Goal: Information Seeking & Learning: Find specific fact

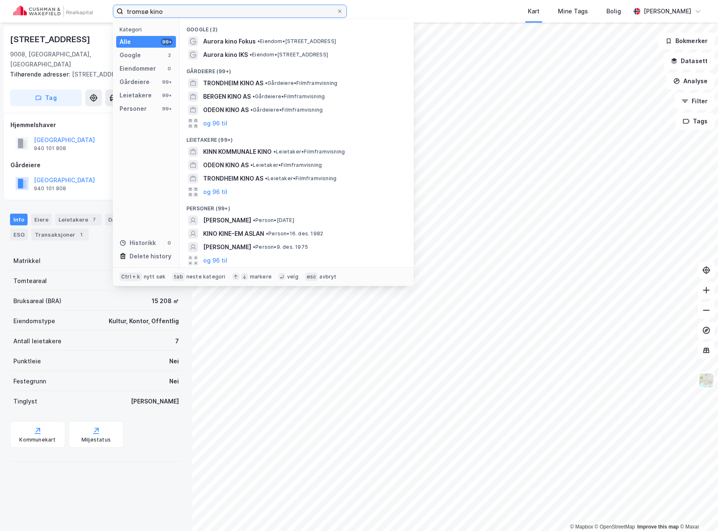
drag, startPoint x: 165, startPoint y: 15, endPoint x: 98, endPoint y: 10, distance: 67.5
click at [103, 11] on div "tromsø kino Kategori Alle 99+ Google 2 Eiendommer 0 Gårdeiere 99+ Leietakere 99…" at bounding box center [359, 11] width 718 height 23
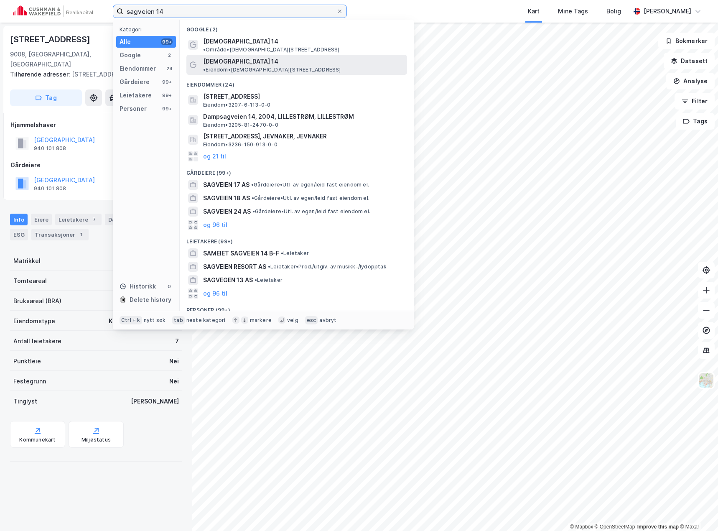
type input "sagveien 14"
click at [257, 66] on span "• Eiendom • [DEMOGRAPHIC_DATA][STREET_ADDRESS]" at bounding box center [272, 69] width 138 height 7
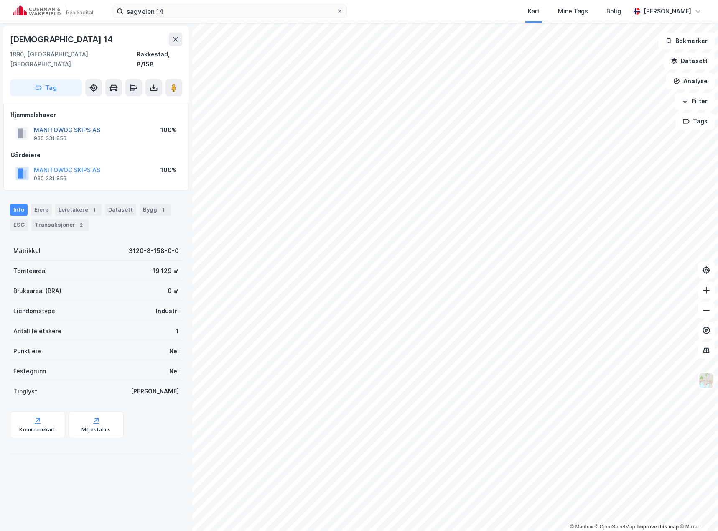
click at [0, 0] on button "MANITOWOC SKIPS AS" at bounding box center [0, 0] width 0 height 0
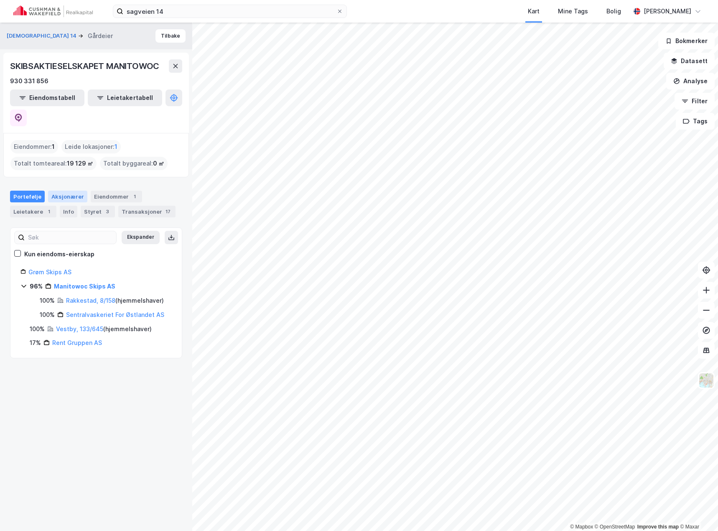
click at [63, 191] on div "Aksjonærer" at bounding box center [67, 197] width 39 height 12
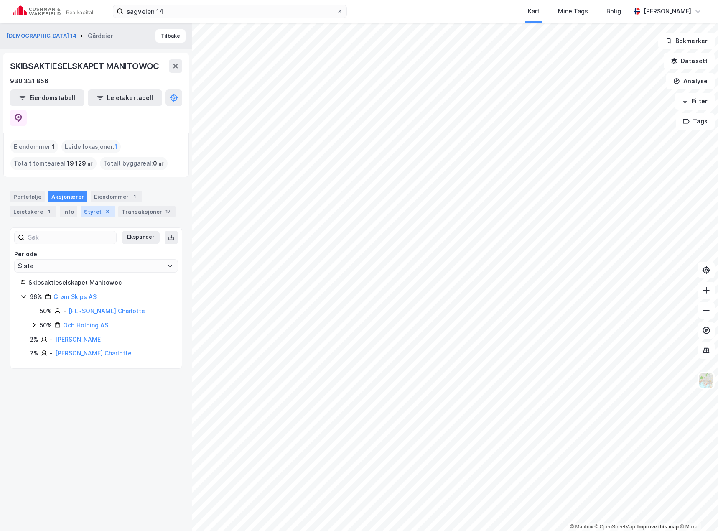
click at [82, 206] on div "Styret 3" at bounding box center [98, 212] width 34 height 12
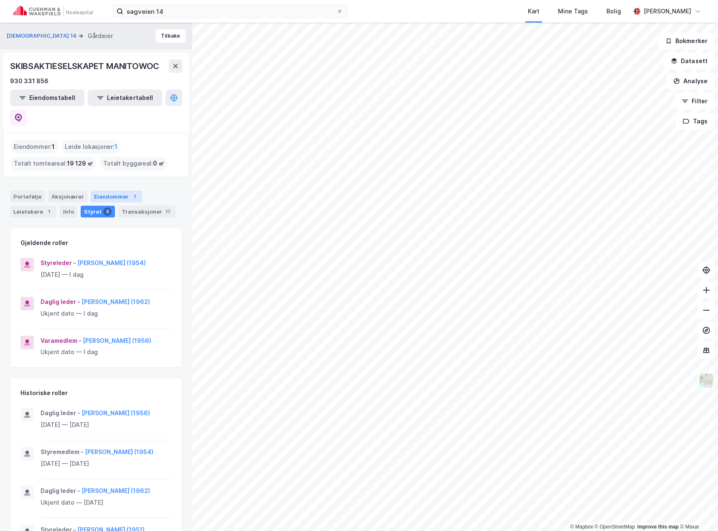
click at [114, 191] on div "Eiendommer 1" at bounding box center [116, 197] width 51 height 12
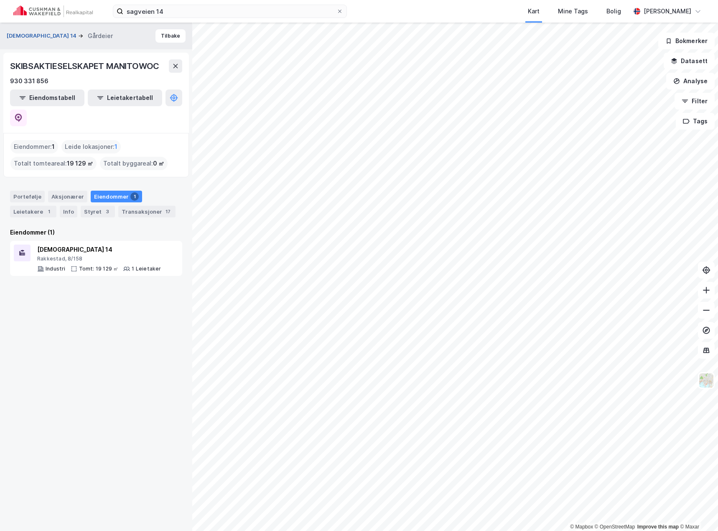
click at [26, 34] on button "[DEMOGRAPHIC_DATA] 14" at bounding box center [42, 36] width 71 height 8
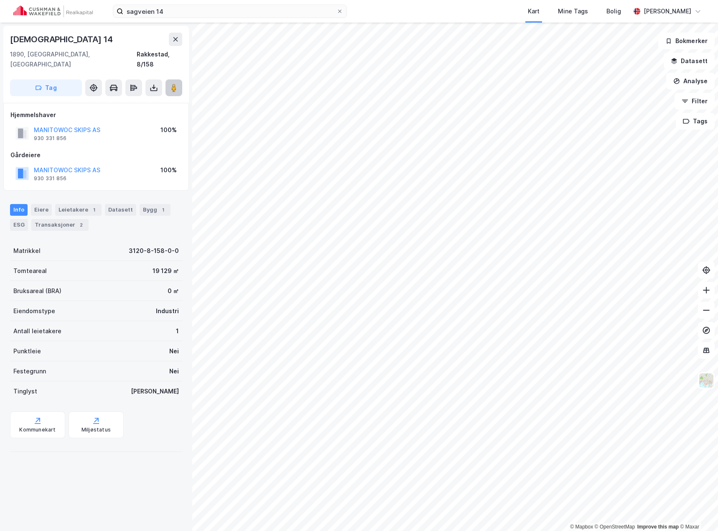
click at [174, 84] on image at bounding box center [173, 88] width 5 height 8
click at [174, 79] on button at bounding box center [173, 87] width 17 height 17
click at [84, 204] on div "Leietakere 1" at bounding box center [78, 210] width 46 height 12
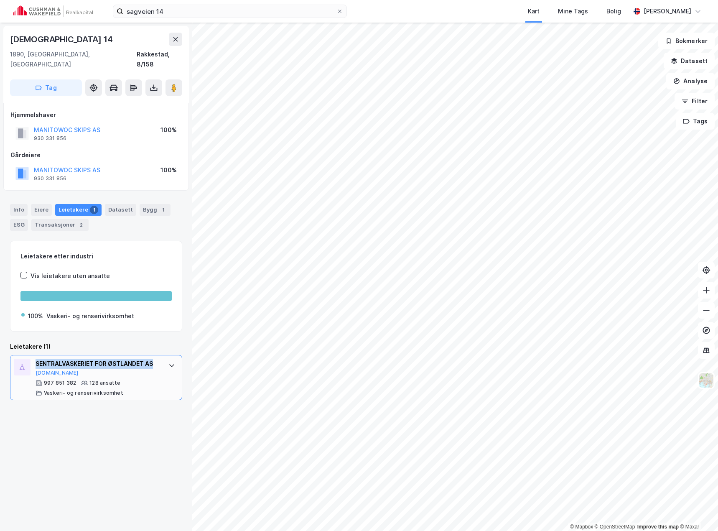
drag, startPoint x: 37, startPoint y: 352, endPoint x: 45, endPoint y: 365, distance: 15.8
click at [45, 365] on div "SENTRALVASKERIET FOR ØSTLANDET AS" at bounding box center [98, 364] width 125 height 10
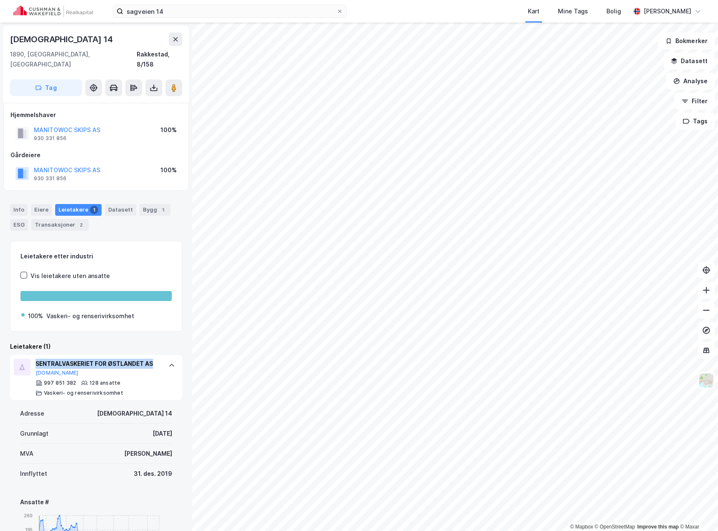
copy div "SENTRALVASKERIET FOR ØSTLANDET AS"
click at [698, 102] on button "Filter" at bounding box center [694, 101] width 40 height 17
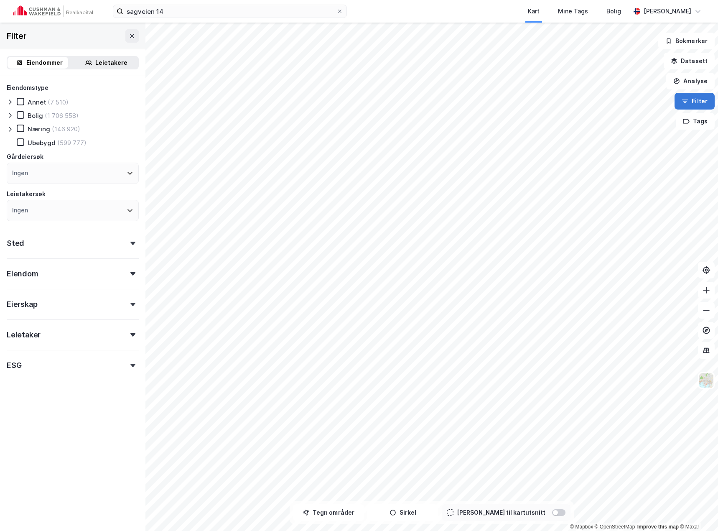
click at [698, 102] on button "Filter" at bounding box center [694, 101] width 40 height 17
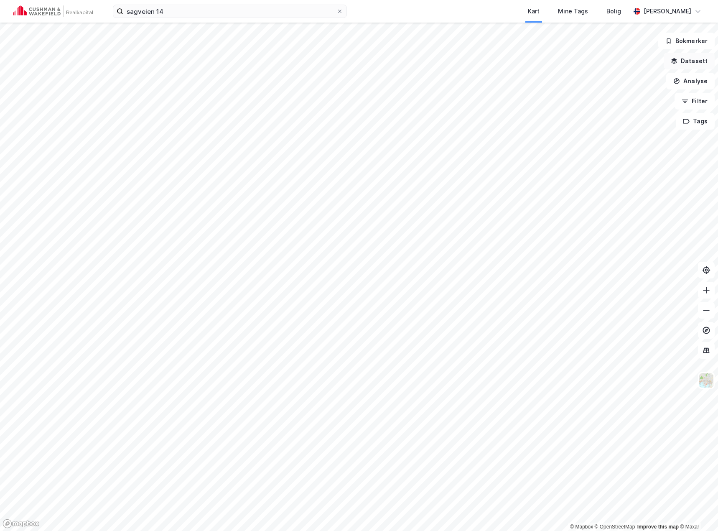
click at [689, 63] on button "Datasett" at bounding box center [689, 61] width 51 height 17
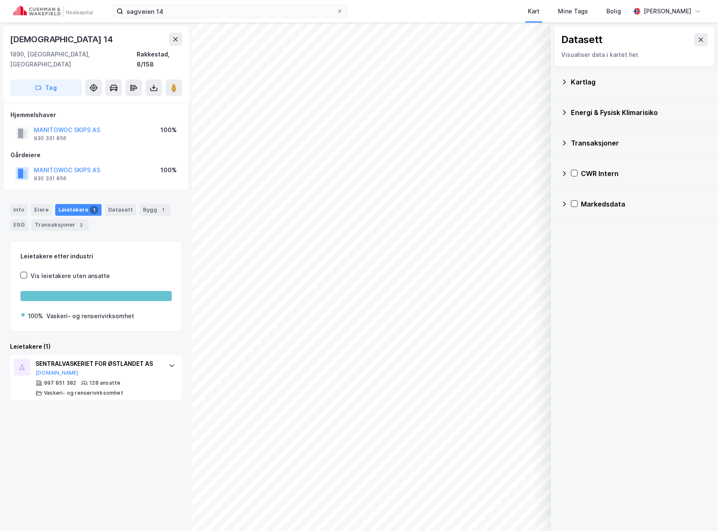
click at [562, 142] on icon at bounding box center [564, 143] width 7 height 7
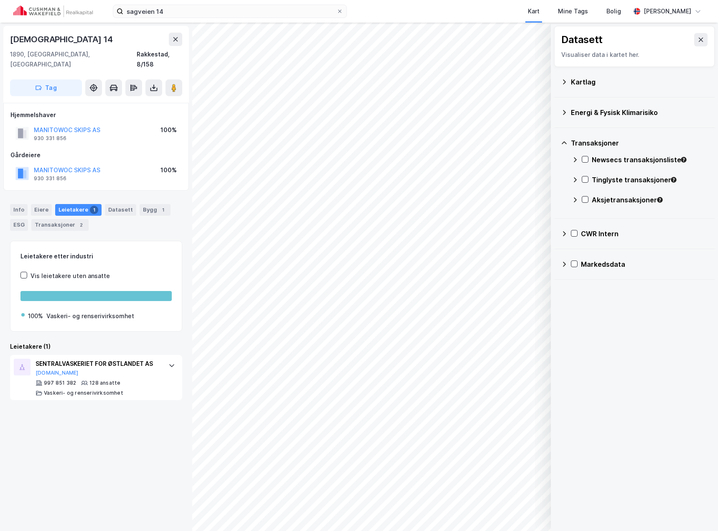
click at [565, 141] on icon at bounding box center [564, 143] width 7 height 7
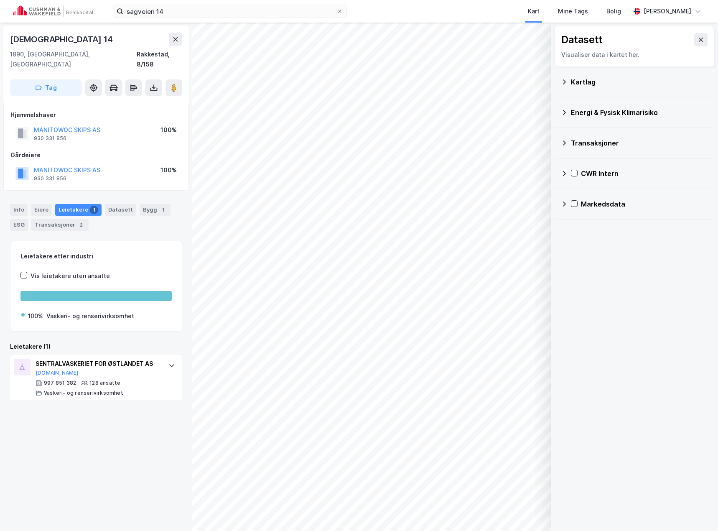
click at [565, 176] on icon at bounding box center [564, 173] width 7 height 7
click at [574, 213] on icon at bounding box center [575, 213] width 7 height 7
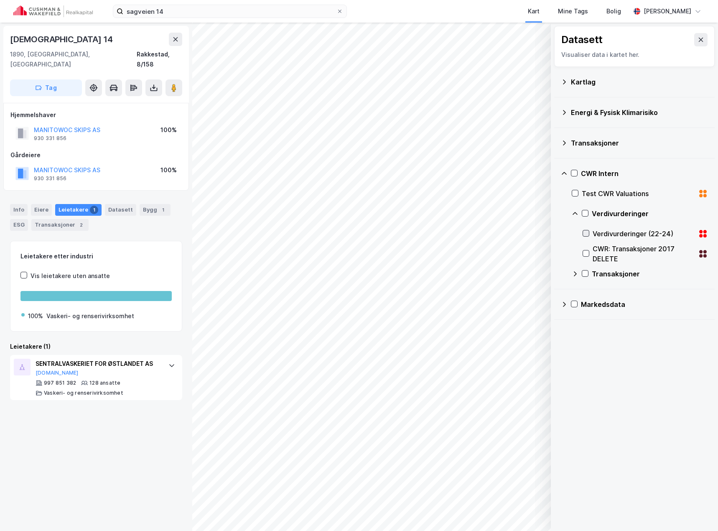
click at [587, 234] on icon at bounding box center [586, 233] width 6 height 6
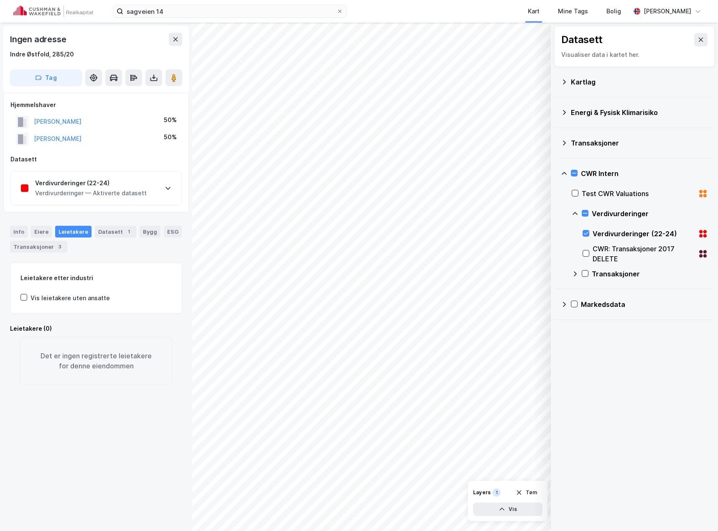
click at [76, 191] on div "Verdivurderinger — Aktiverte datasett" at bounding box center [91, 193] width 112 height 10
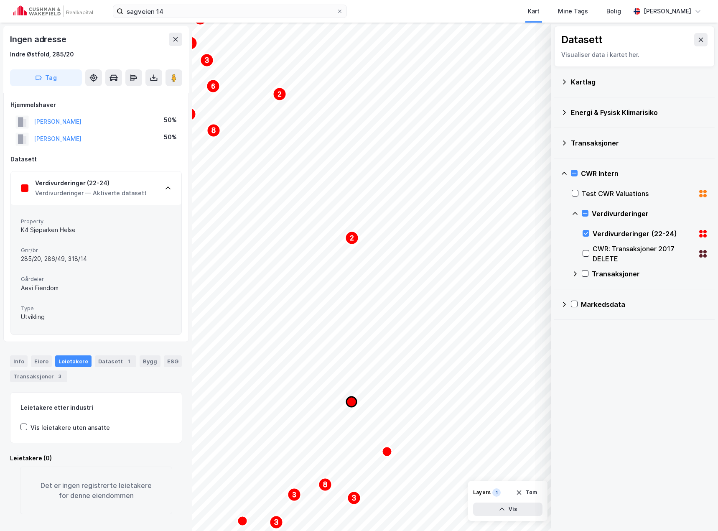
click at [350, 402] on icon "Map marker" at bounding box center [351, 402] width 10 height 10
click at [351, 401] on icon "Map marker" at bounding box center [351, 402] width 10 height 10
click at [351, 402] on icon "Map marker" at bounding box center [351, 402] width 10 height 10
click at [354, 402] on icon "Map marker" at bounding box center [353, 403] width 10 height 10
